Goal: Task Accomplishment & Management: Complete application form

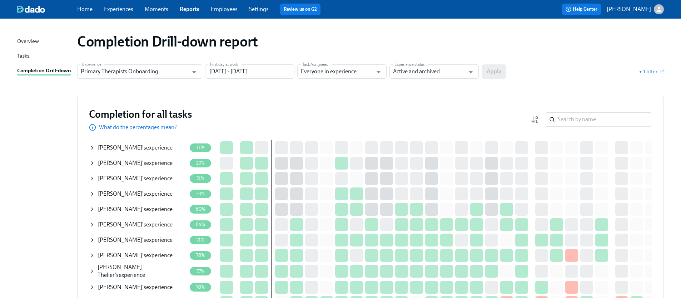
click at [90, 162] on icon at bounding box center [92, 163] width 6 height 6
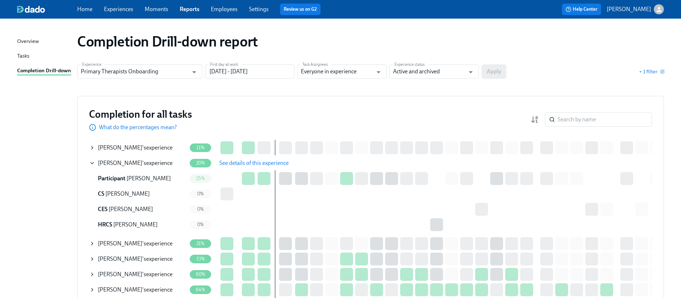
click at [269, 162] on span "See details of this experience" at bounding box center [253, 162] width 69 height 7
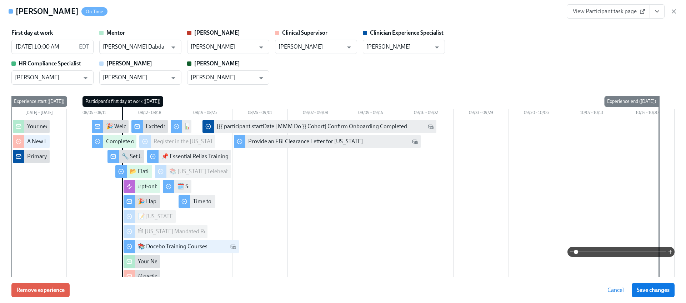
click at [658, 8] on icon "View task page" at bounding box center [657, 11] width 7 height 7
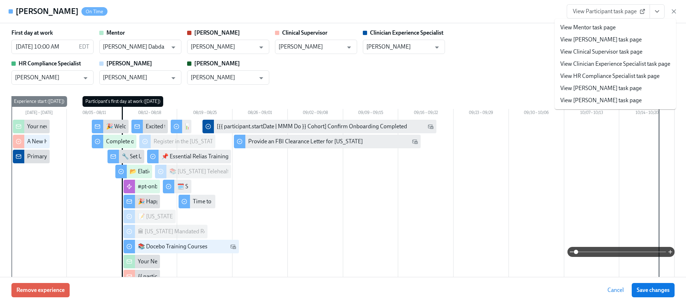
click at [602, 75] on link "View HR Compliance Specialist task page" at bounding box center [610, 76] width 99 height 8
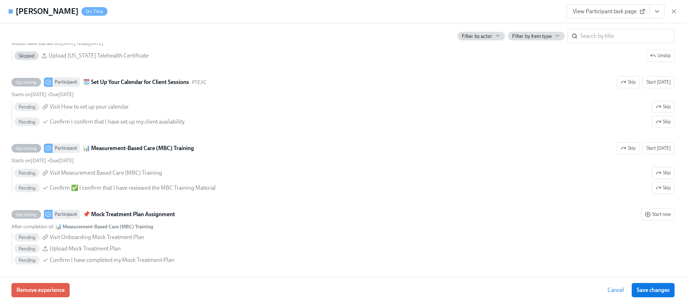
scroll to position [1718, 0]
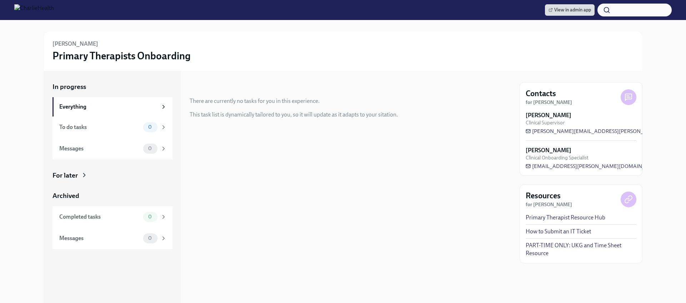
click at [74, 179] on div "For later" at bounding box center [65, 175] width 25 height 9
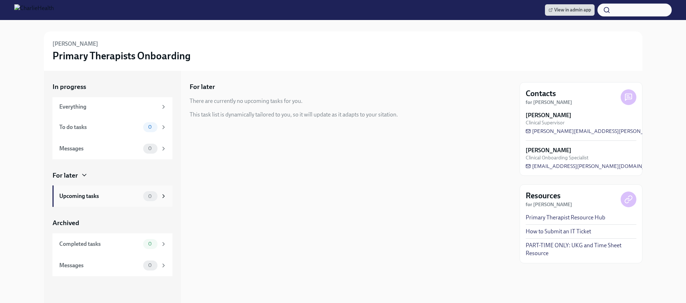
click at [127, 191] on div "Upcoming tasks 0" at bounding box center [113, 196] width 108 height 10
click at [128, 150] on div "Messages" at bounding box center [99, 149] width 81 height 8
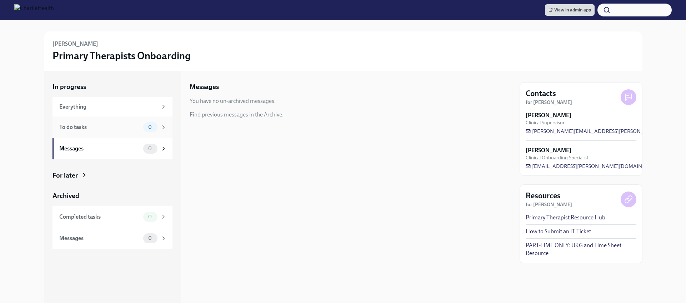
click at [128, 131] on div "To do tasks 0" at bounding box center [113, 127] width 108 height 10
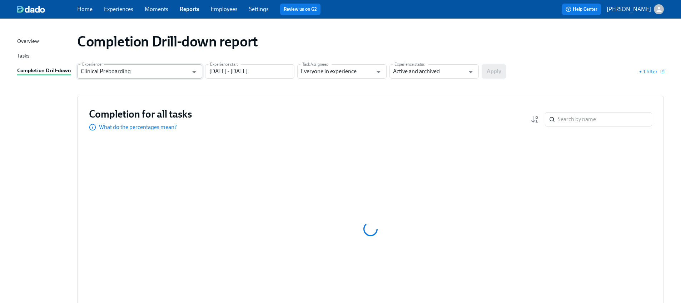
click at [150, 68] on input "Clinical Preboarding" at bounding box center [135, 71] width 108 height 14
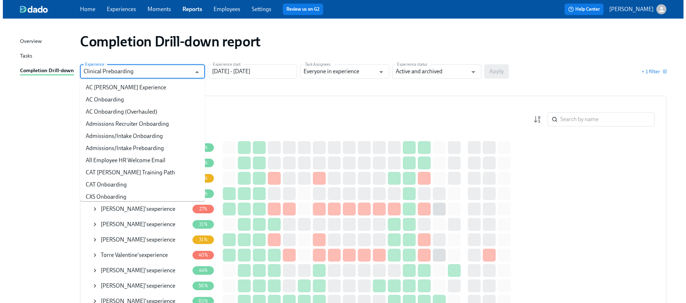
scroll to position [46, 0]
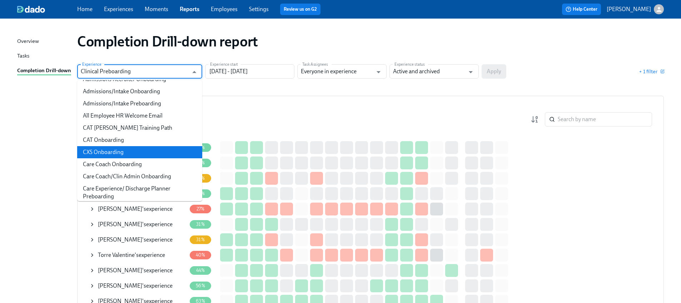
click at [135, 154] on li "CXS Onboarding" at bounding box center [139, 152] width 125 height 12
type input "CXS Onboarding"
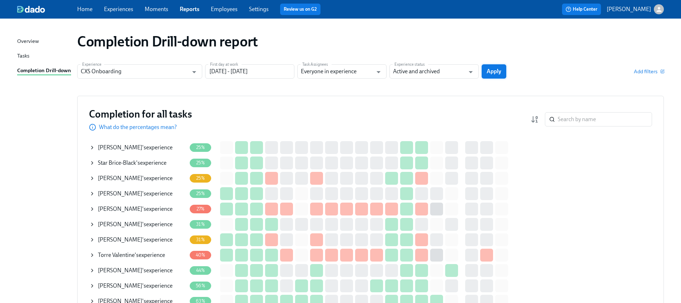
click at [499, 77] on button "Apply" at bounding box center [494, 71] width 25 height 14
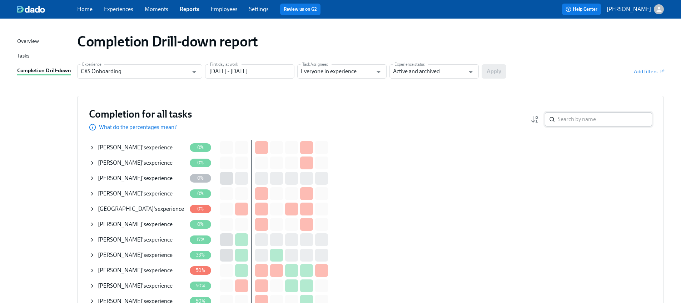
click at [569, 114] on input "search" at bounding box center [605, 119] width 94 height 14
click at [93, 239] on icon at bounding box center [91, 239] width 1 height 3
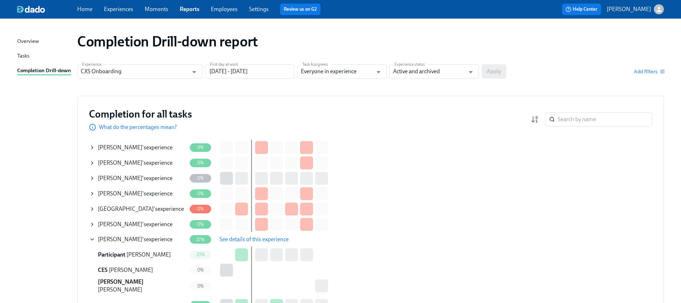
click at [234, 239] on span "See details of this experience" at bounding box center [253, 239] width 69 height 7
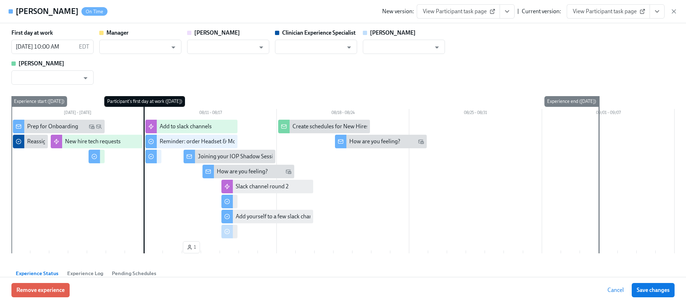
type input "Jean Celestin"
type input "Annie Thacker"
type input "Juliette Bronoel"
type input "Kara Mack"
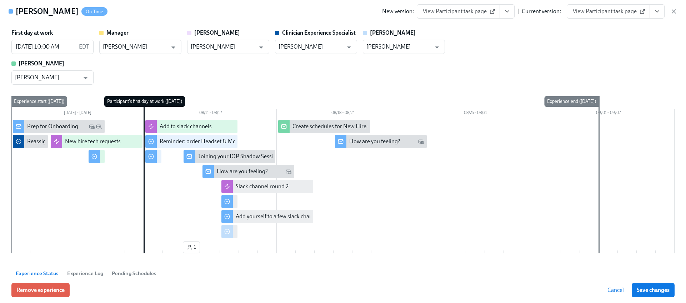
click at [661, 16] on button "View task page" at bounding box center [657, 11] width 15 height 14
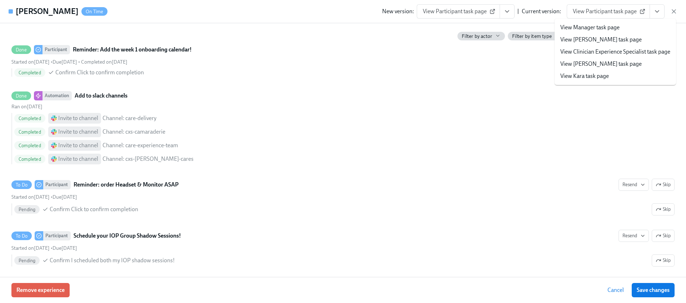
scroll to position [413, 0]
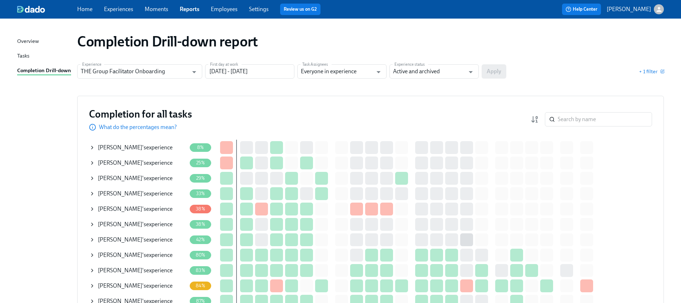
click at [93, 180] on icon at bounding box center [92, 178] width 6 height 6
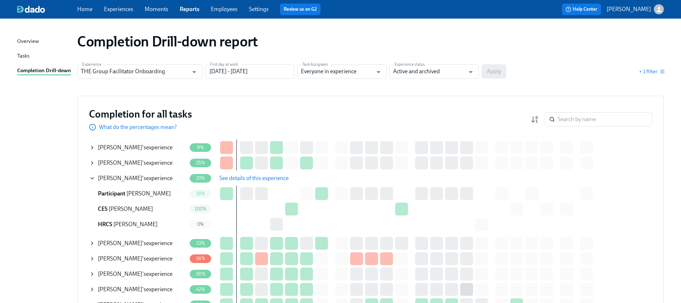
click at [235, 177] on span "See details of this experience" at bounding box center [253, 178] width 69 height 7
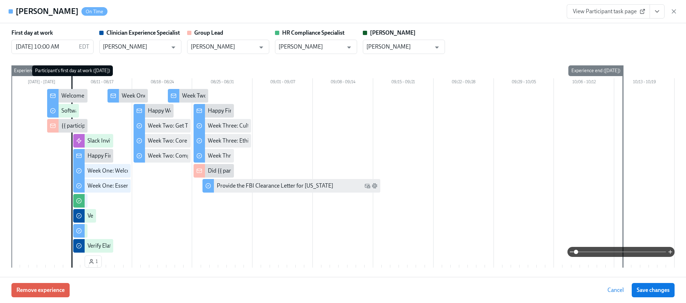
click at [660, 14] on icon "View task page" at bounding box center [657, 11] width 7 height 7
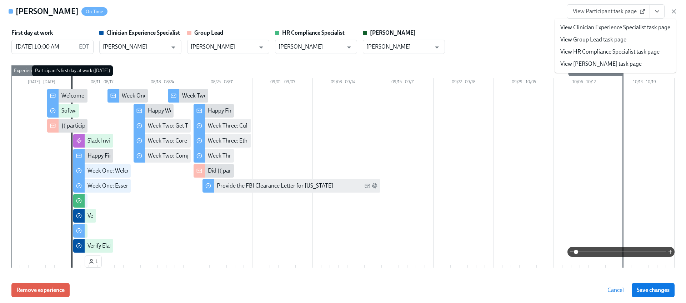
click at [610, 57] on li "View HR Compliance Specialist task page" at bounding box center [615, 52] width 121 height 12
click at [594, 49] on link "View HR Compliance Specialist task page" at bounding box center [610, 52] width 99 height 8
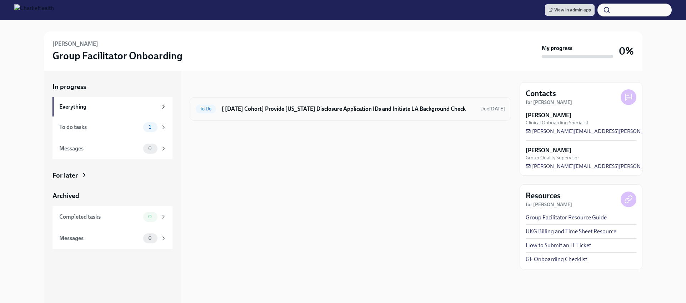
click at [276, 101] on div "To Do [ [DATE] Cohort] Provide [US_STATE] Disclosure Application IDs and Initia…" at bounding box center [351, 109] width 322 height 24
click at [279, 108] on h6 "[ [DATE] Cohort] Provide [US_STATE] Disclosure Application IDs and Initiate LA …" at bounding box center [348, 109] width 253 height 8
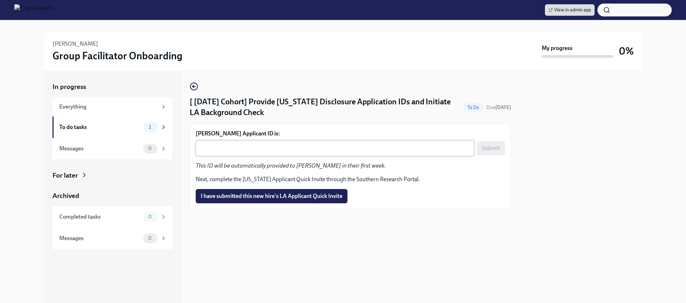
click at [264, 146] on textarea "[PERSON_NAME] Applicant ID is:" at bounding box center [335, 148] width 270 height 9
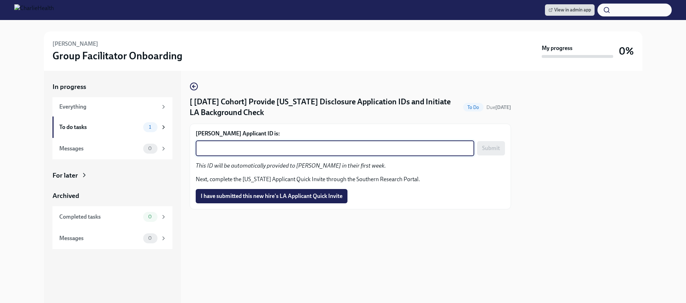
paste textarea "1240789"
type textarea "1240789"
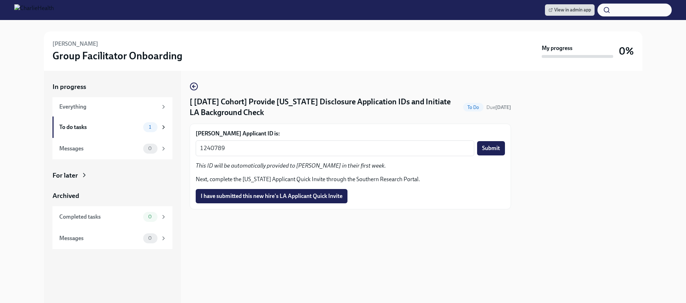
click at [504, 148] on button "Submit" at bounding box center [491, 148] width 28 height 14
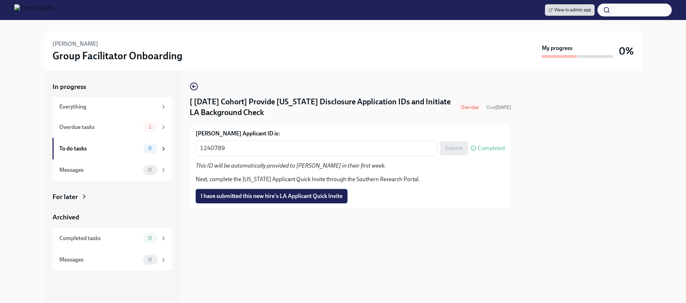
click at [217, 193] on span "I have submitted this new hire's LA Applicant Quick Invite" at bounding box center [272, 196] width 142 height 7
